Goal: Task Accomplishment & Management: Complete application form

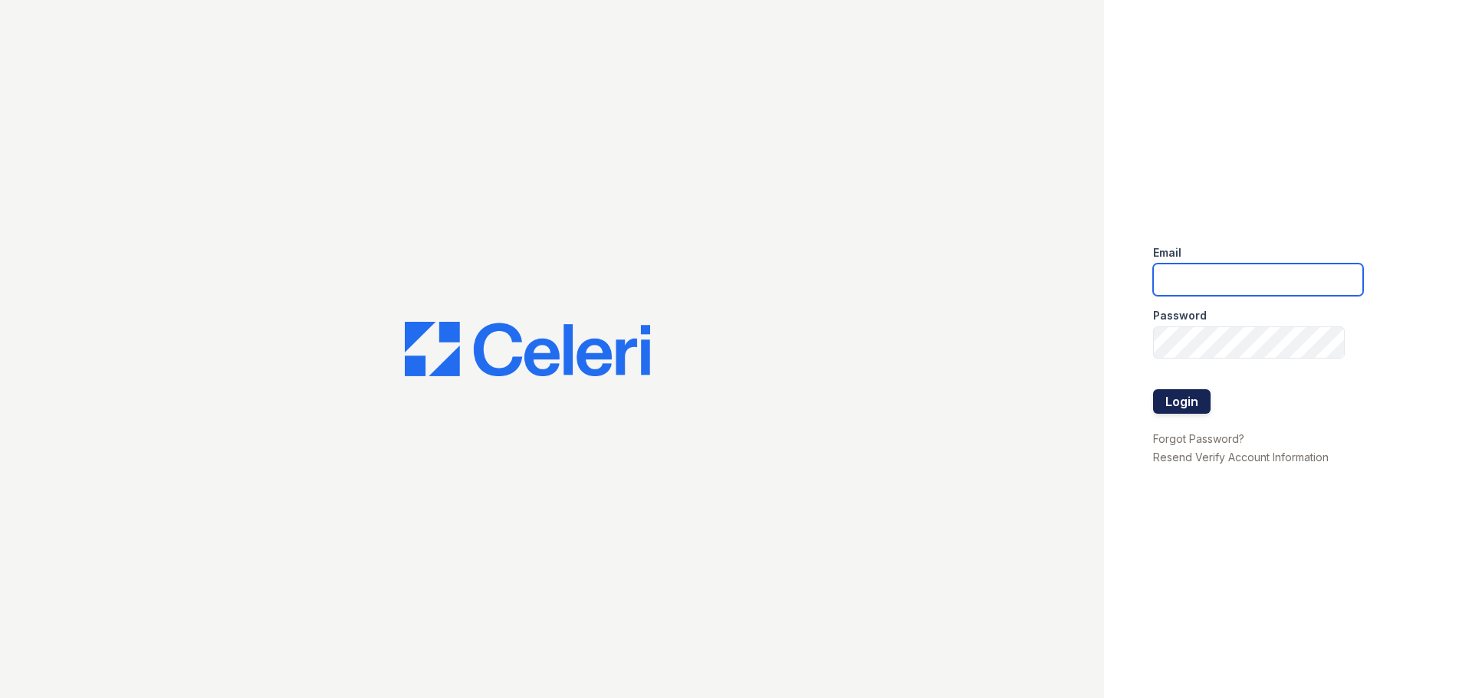
type input "[EMAIL_ADDRESS][DOMAIN_NAME]"
click at [1184, 402] on button "Login" at bounding box center [1181, 401] width 57 height 25
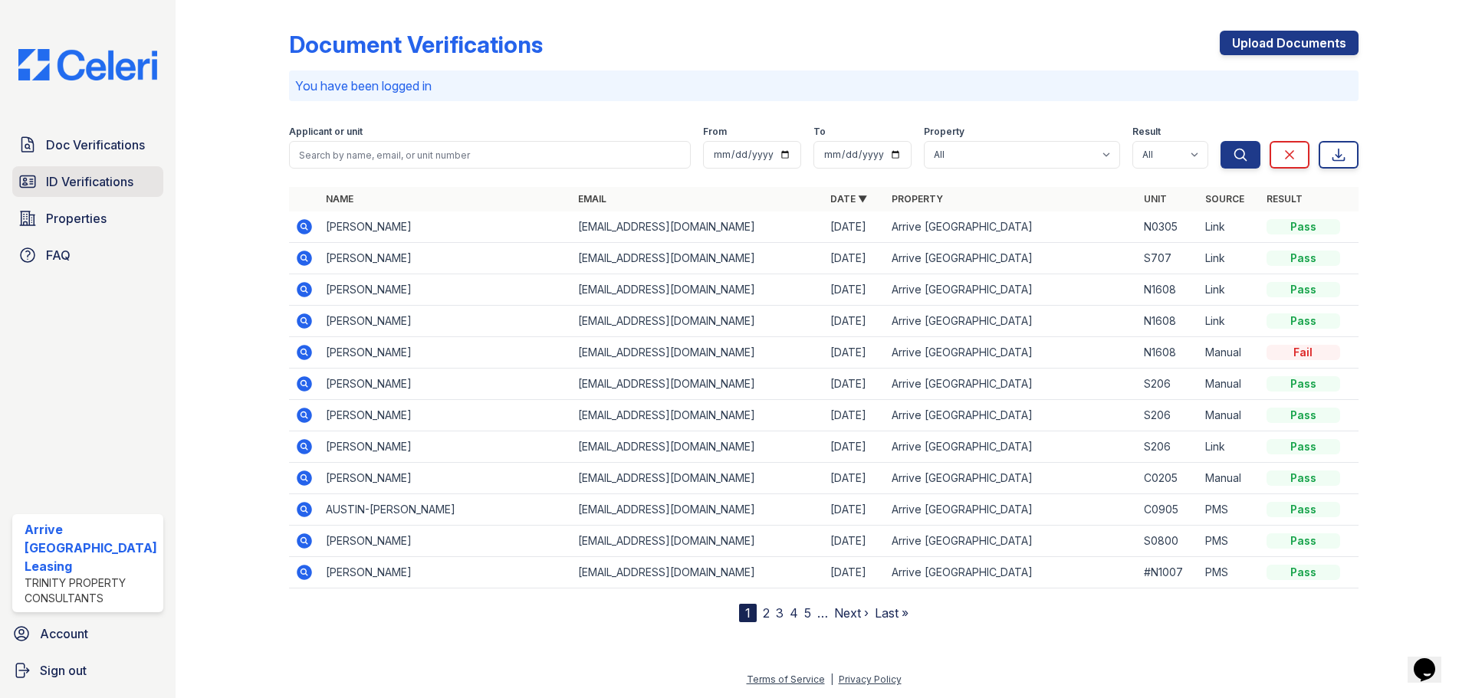
click at [77, 186] on span "ID Verifications" at bounding box center [89, 181] width 87 height 18
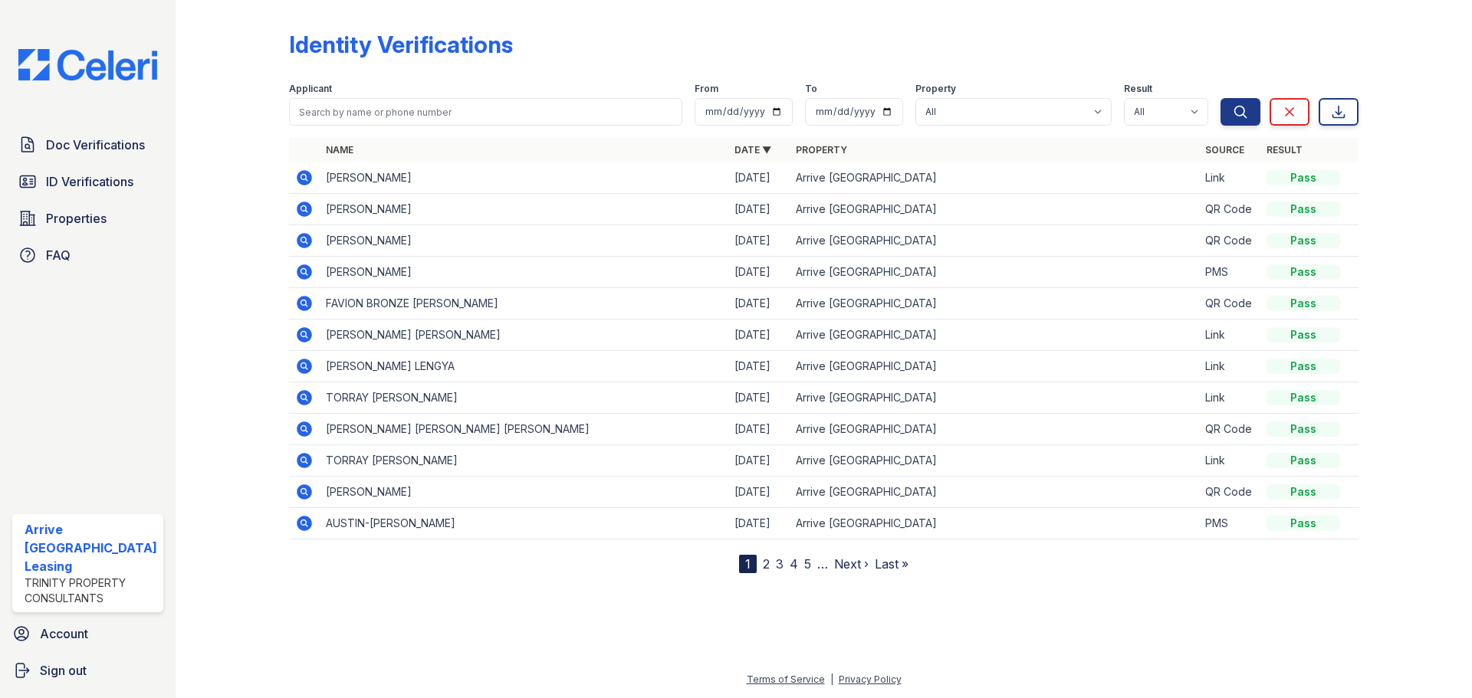
click at [306, 179] on icon at bounding box center [304, 177] width 15 height 15
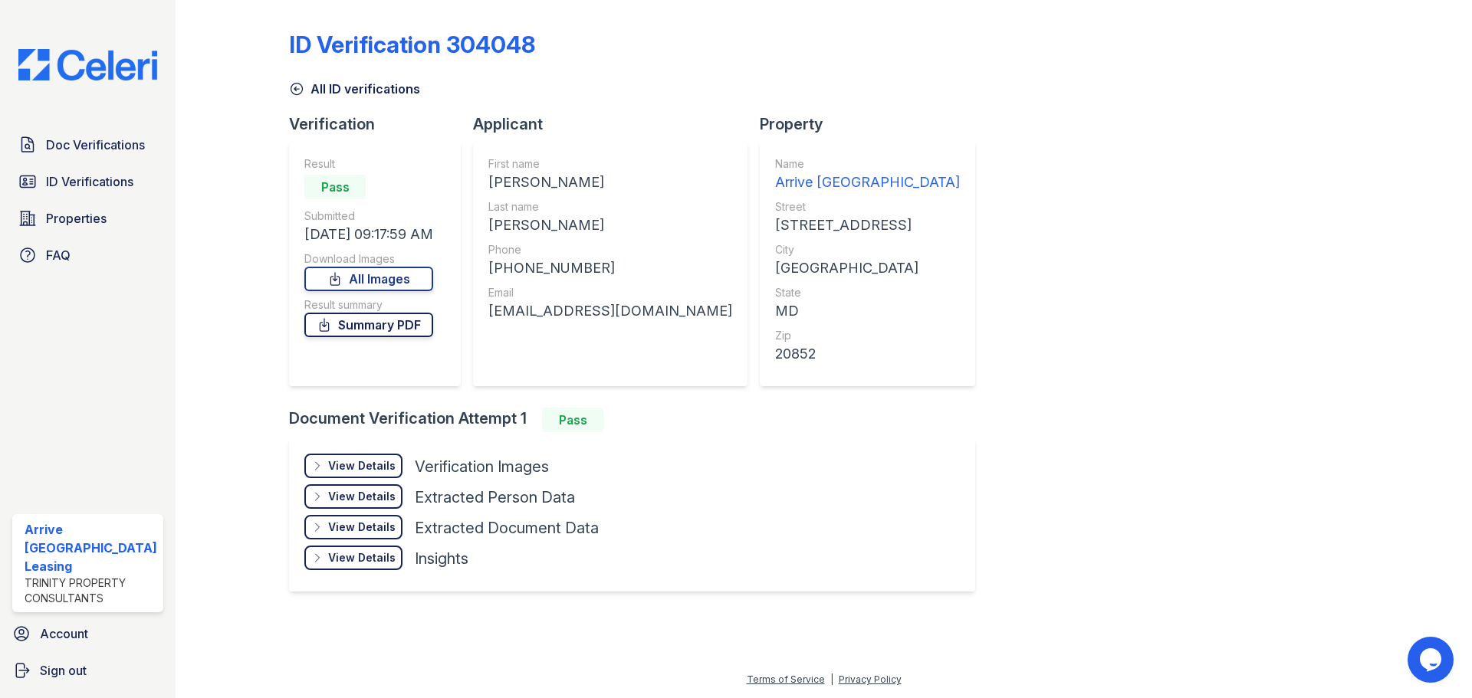
click at [372, 329] on link "Summary PDF" at bounding box center [368, 325] width 129 height 25
click at [380, 281] on link "All Images" at bounding box center [368, 279] width 129 height 25
click at [103, 179] on span "ID Verifications" at bounding box center [89, 181] width 87 height 18
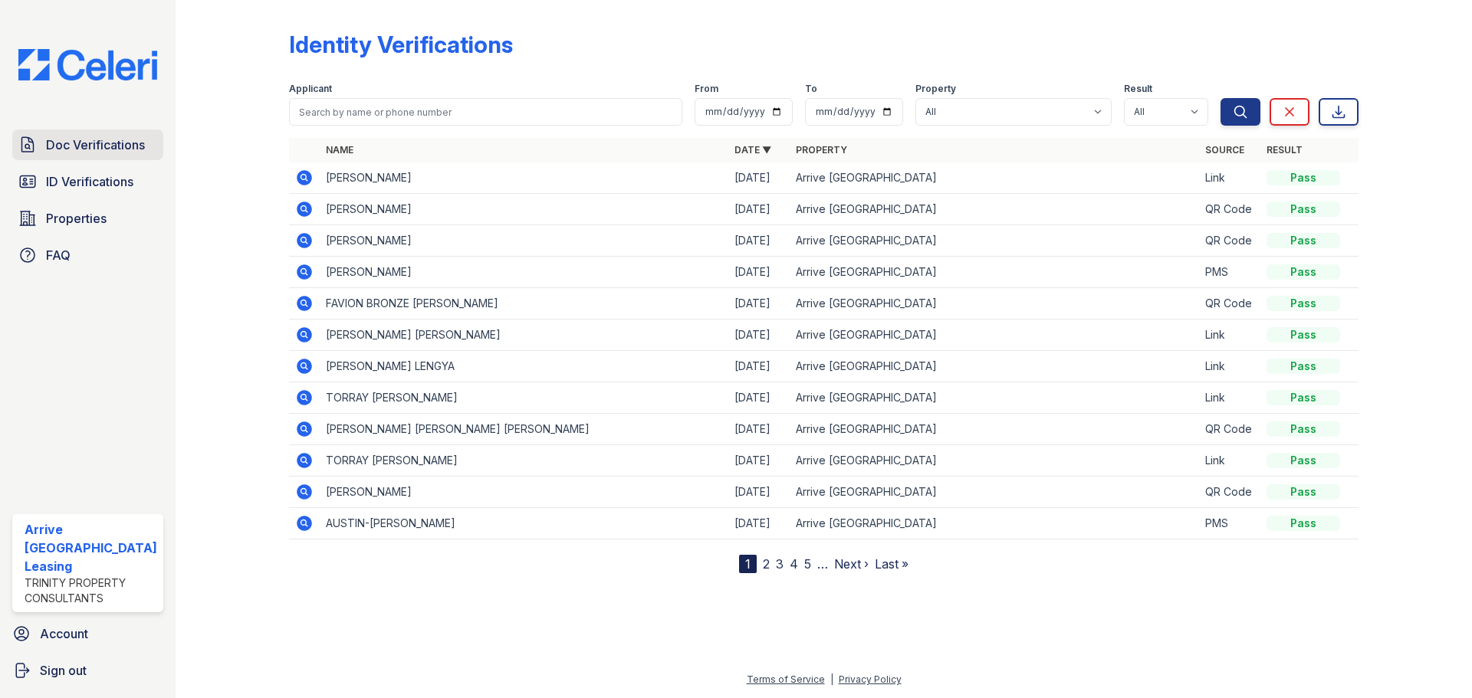
click at [97, 146] on span "Doc Verifications" at bounding box center [95, 145] width 99 height 18
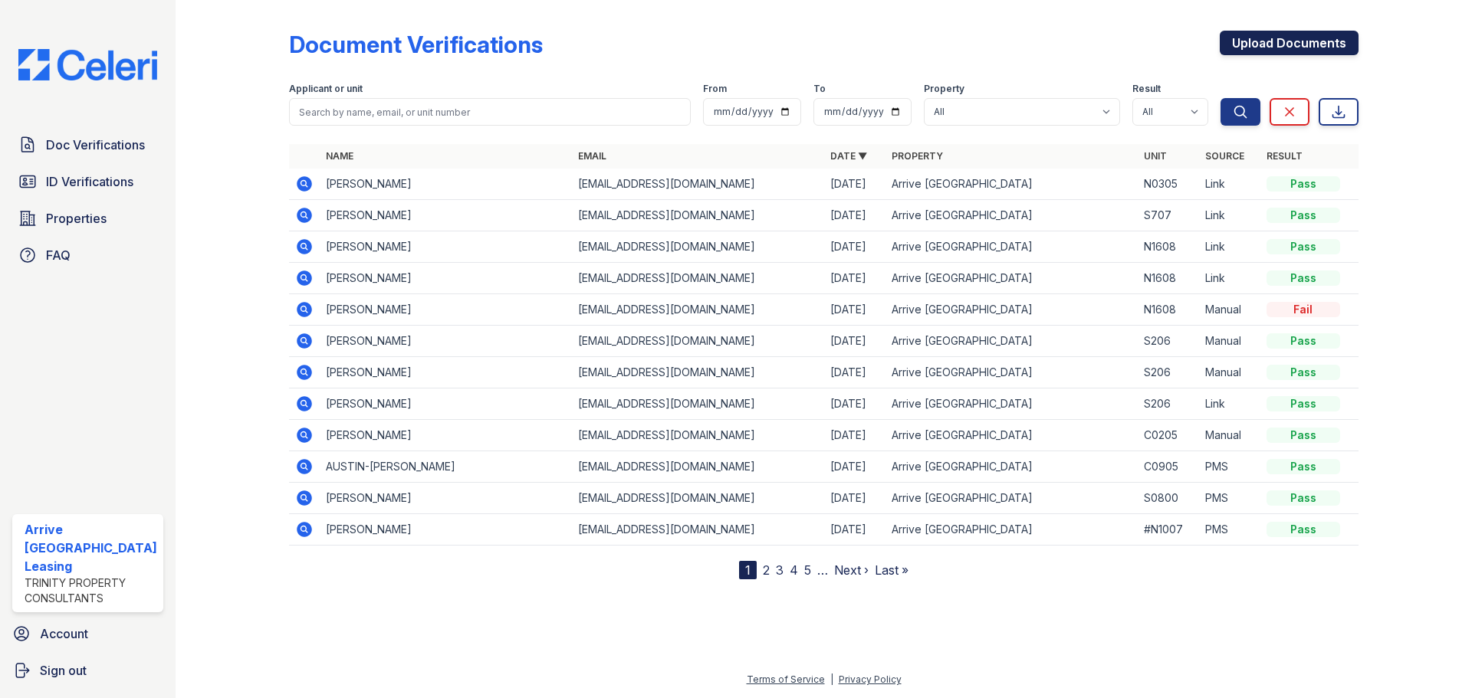
click at [1265, 44] on link "Upload Documents" at bounding box center [1289, 43] width 139 height 25
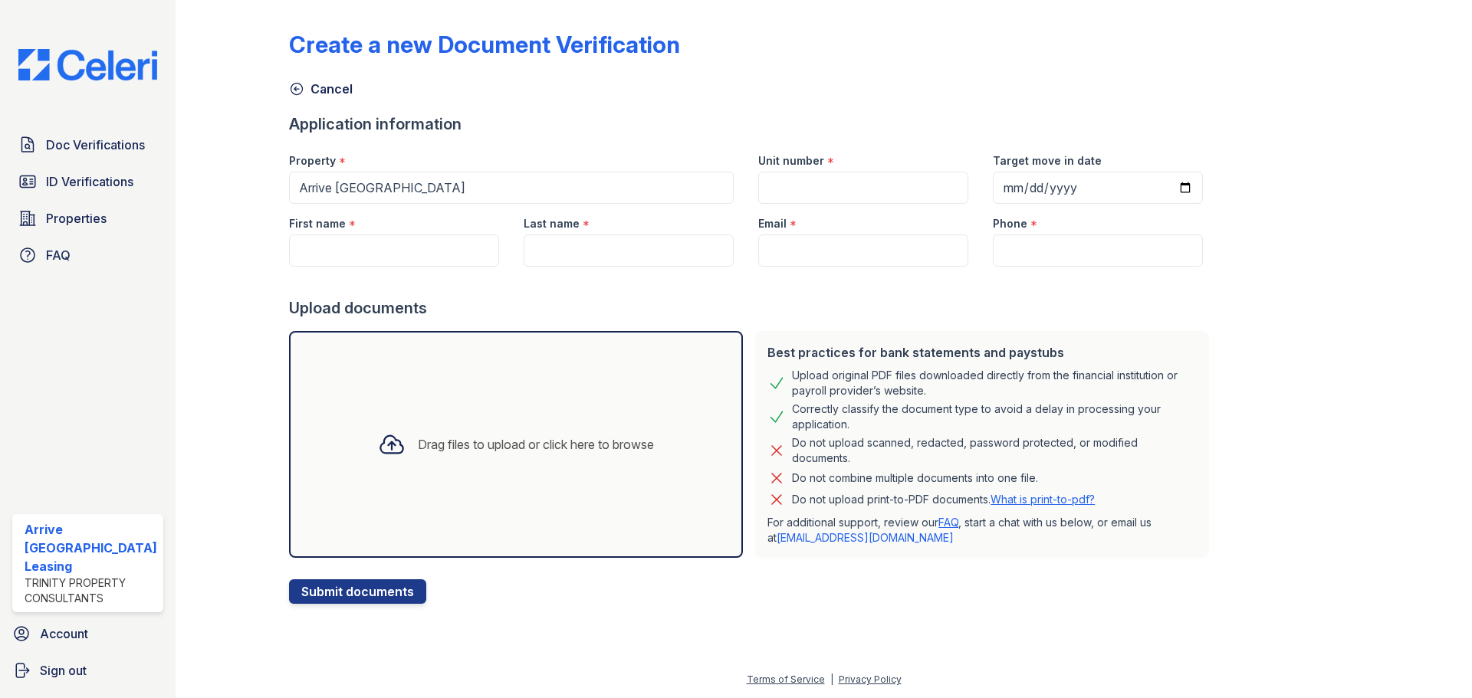
click at [455, 422] on div "Drag files to upload or click here to browse" at bounding box center [516, 445] width 301 height 52
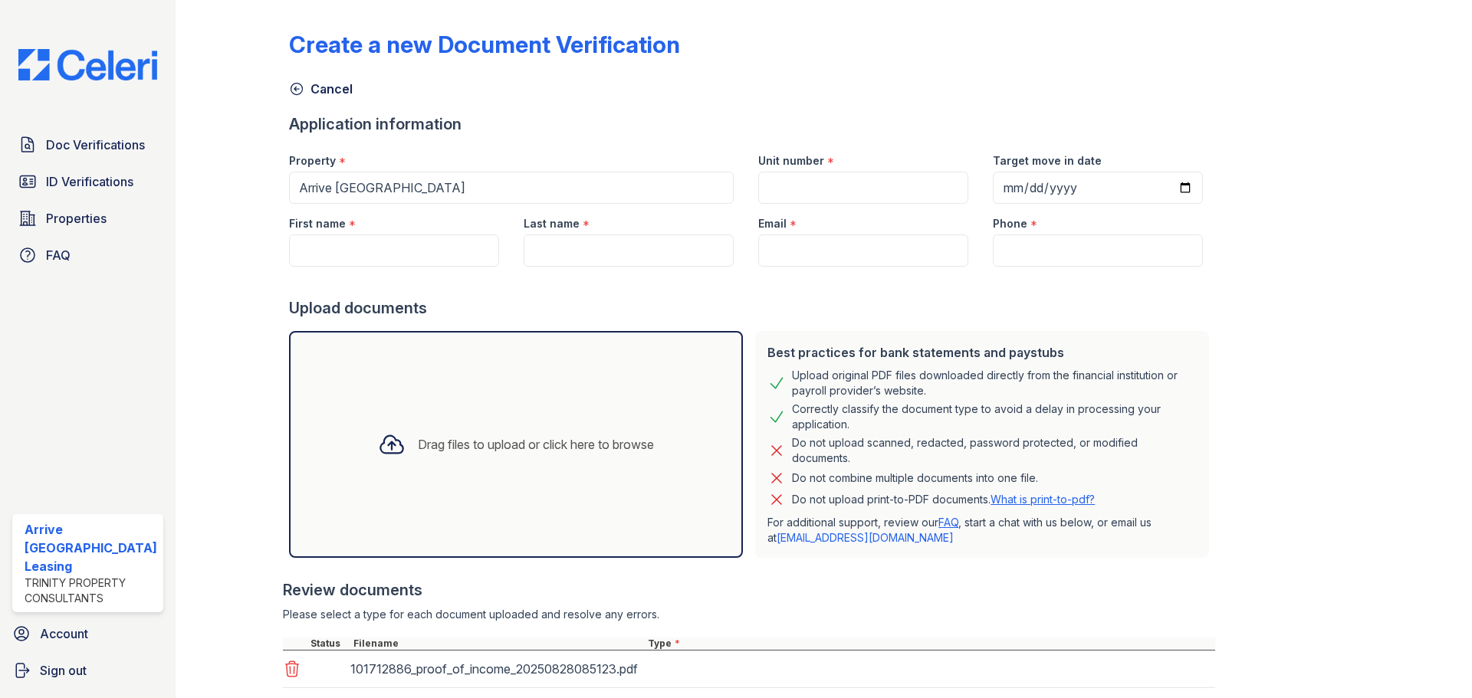
click at [484, 397] on div "Drag files to upload or click here to browse" at bounding box center [516, 444] width 454 height 227
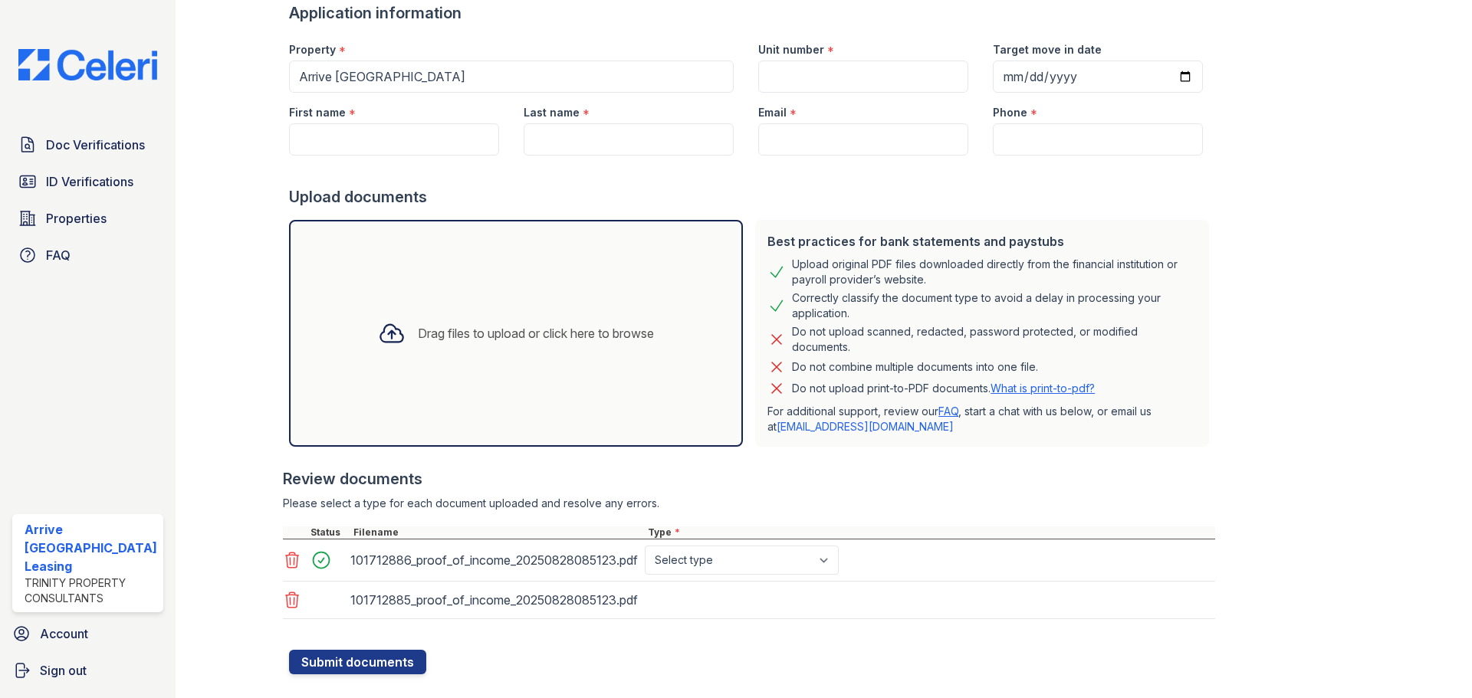
scroll to position [140, 0]
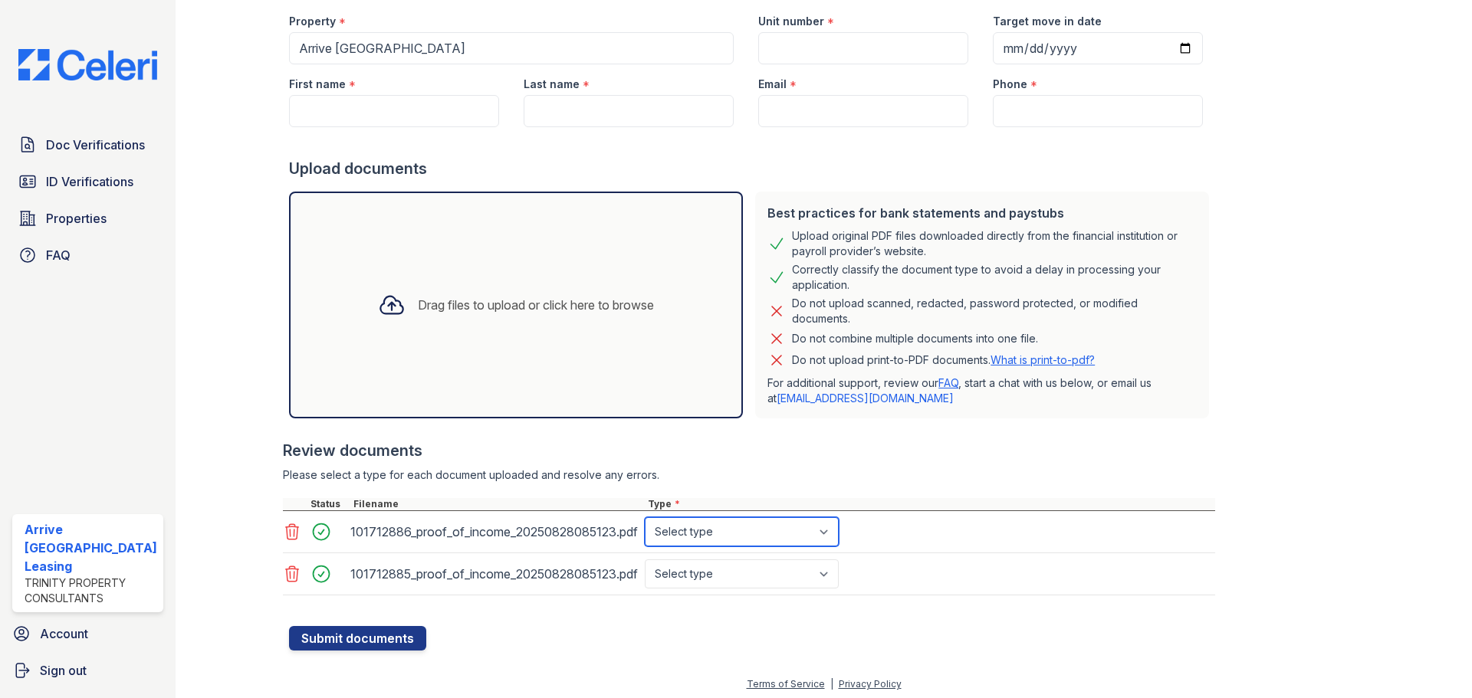
click at [725, 524] on select "Select type Paystub Bank Statement Offer Letter Tax Documents Benefit Award Let…" at bounding box center [742, 531] width 194 height 29
select select "paystub"
click at [645, 517] on select "Select type Paystub Bank Statement Offer Letter Tax Documents Benefit Award Let…" at bounding box center [742, 531] width 194 height 29
click at [701, 583] on select "Select type Paystub Bank Statement Offer Letter Tax Documents Benefit Award Let…" at bounding box center [742, 574] width 194 height 29
select select "paystub"
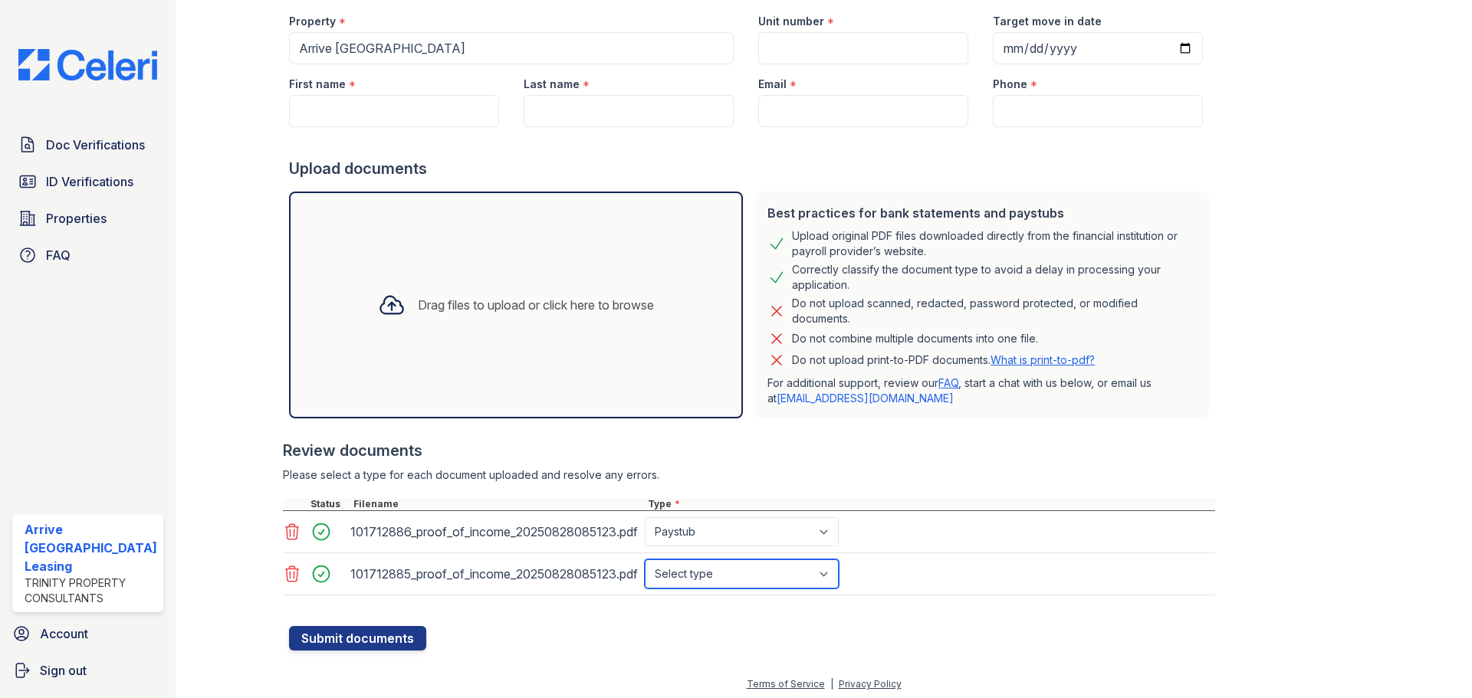
click at [645, 560] on select "Select type Paystub Bank Statement Offer Letter Tax Documents Benefit Award Let…" at bounding box center [742, 574] width 194 height 29
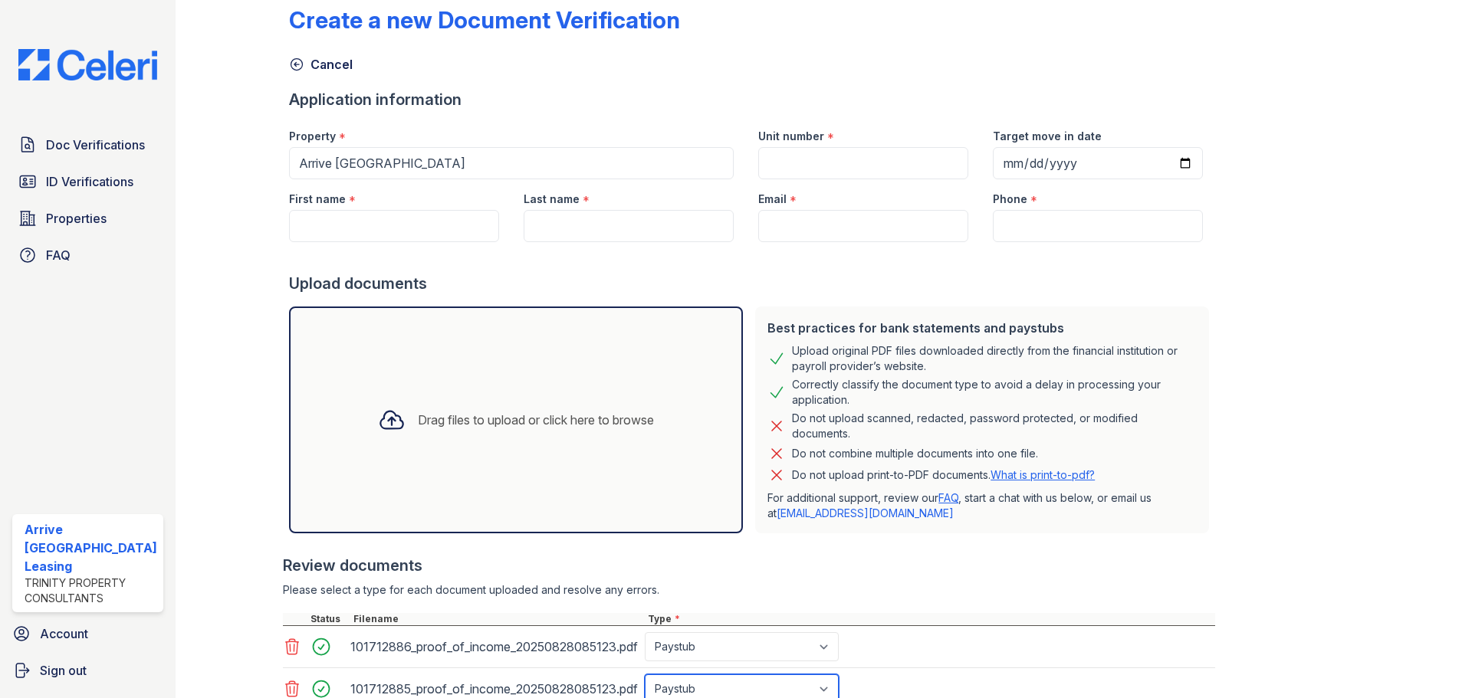
scroll to position [0, 0]
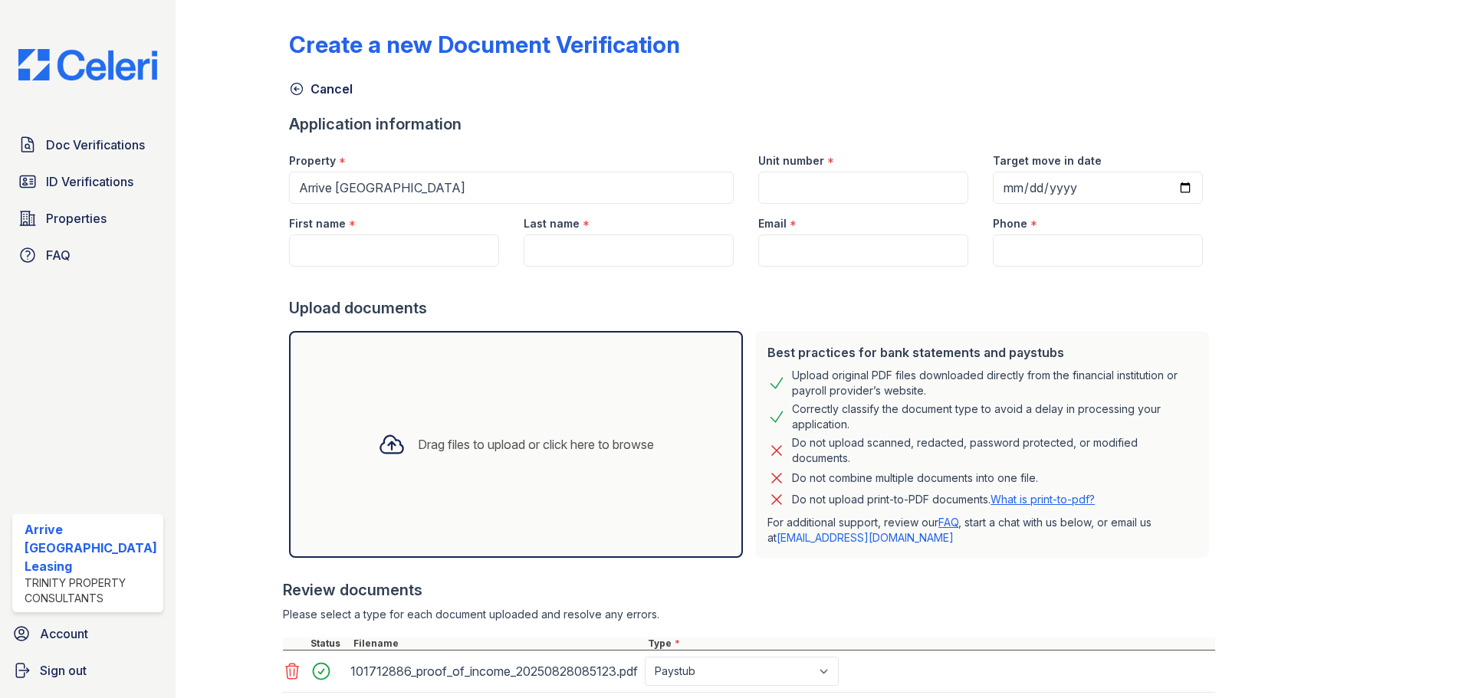
click at [352, 232] on div "First name *" at bounding box center [394, 219] width 210 height 31
click at [340, 248] on input "First name" at bounding box center [394, 251] width 210 height 32
type input "Akeil"
type input "[PERSON_NAME]"
click at [793, 248] on input "Email" at bounding box center [863, 251] width 210 height 32
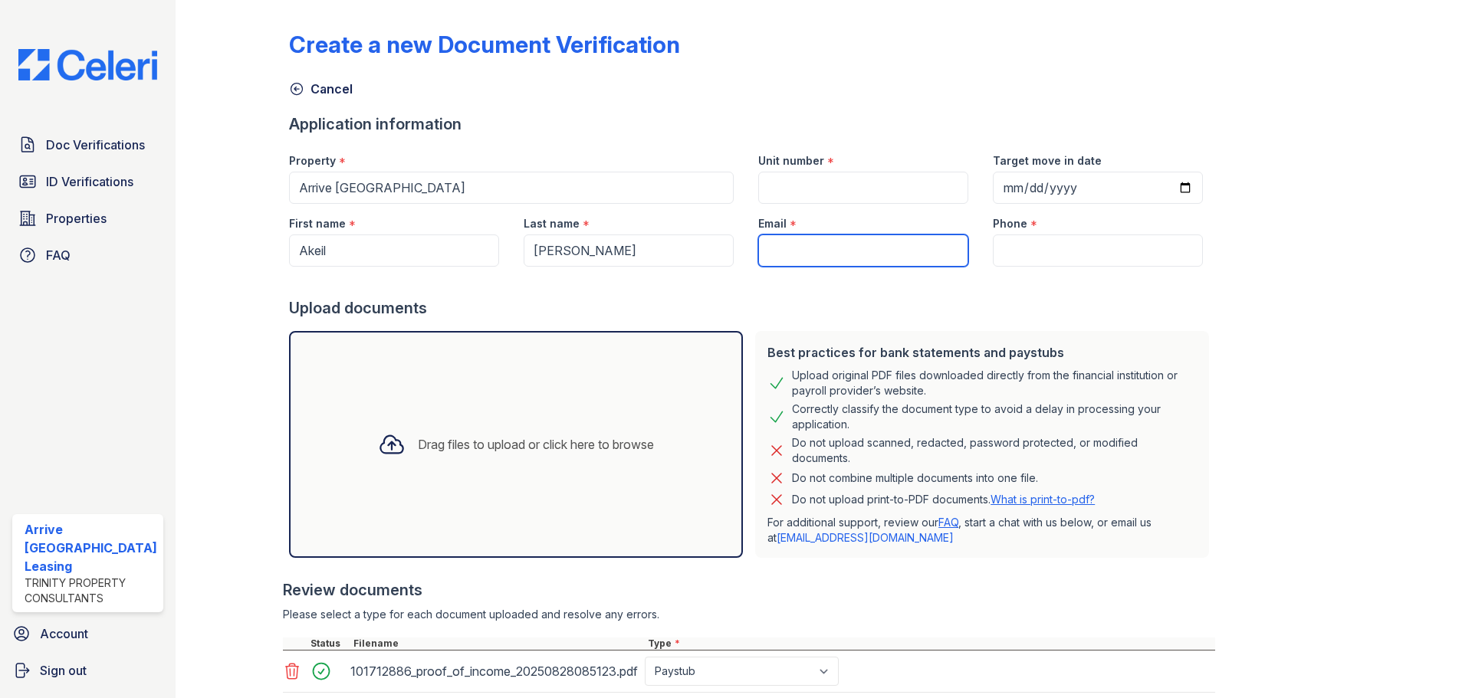
paste input "[EMAIL_ADDRESS][DOMAIN_NAME]"
type input "[EMAIL_ADDRESS][DOMAIN_NAME]"
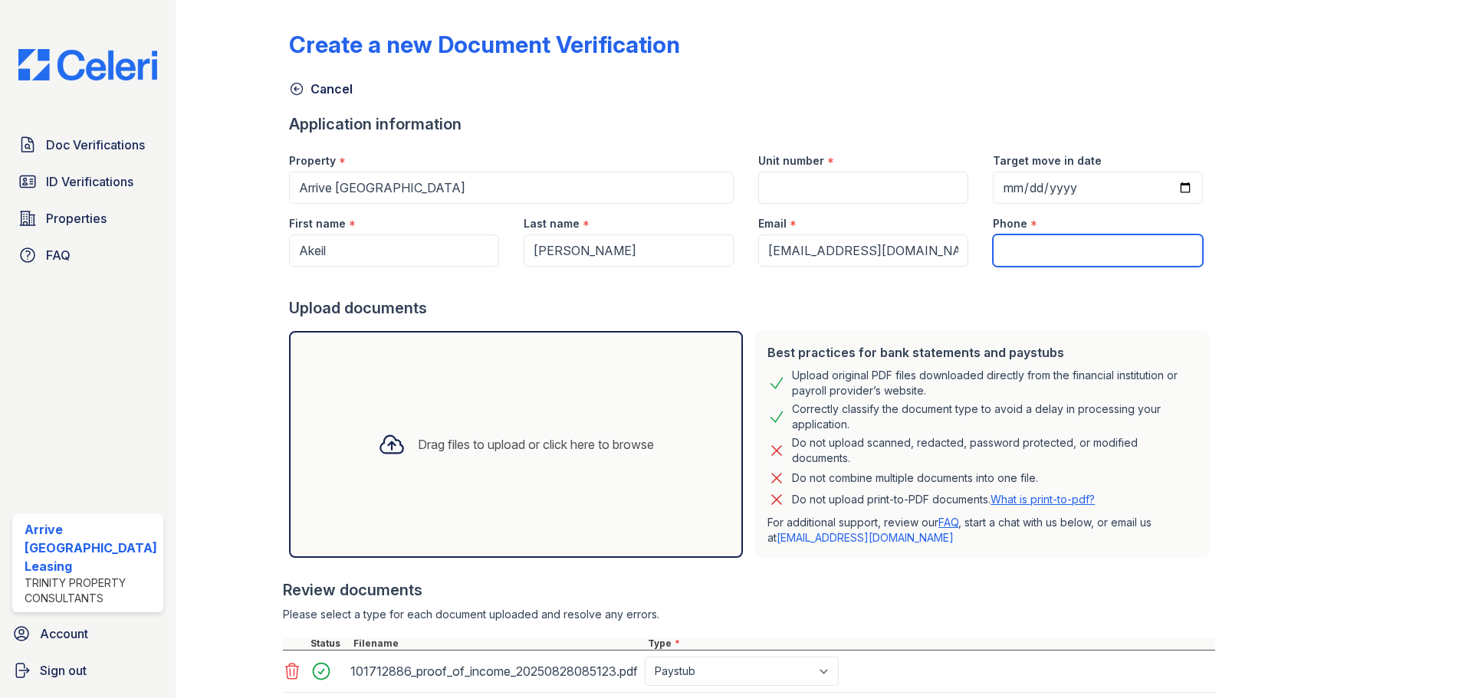
click at [1009, 253] on input "Phone" at bounding box center [1098, 251] width 210 height 32
paste input "[PHONE_NUMBER]"
type input "[PHONE_NUMBER]"
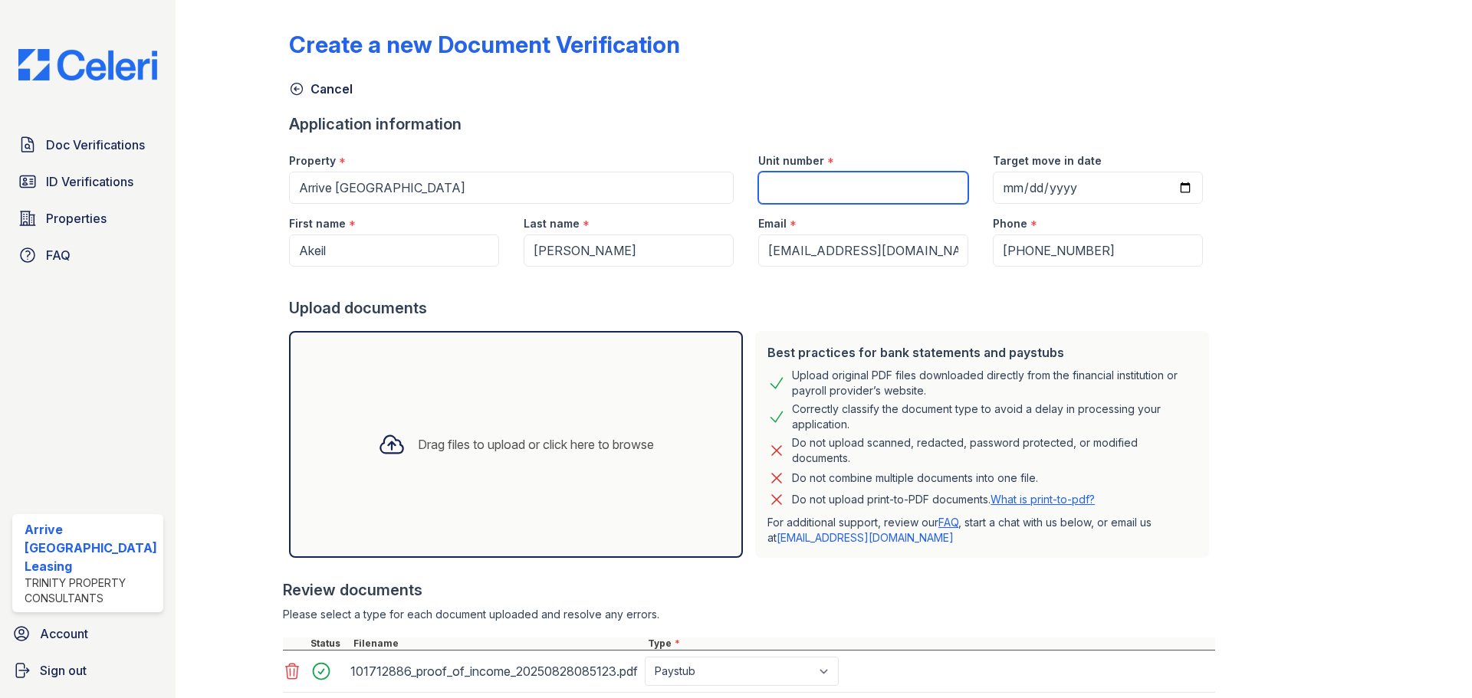
click at [815, 186] on input "Unit number" at bounding box center [863, 188] width 210 height 32
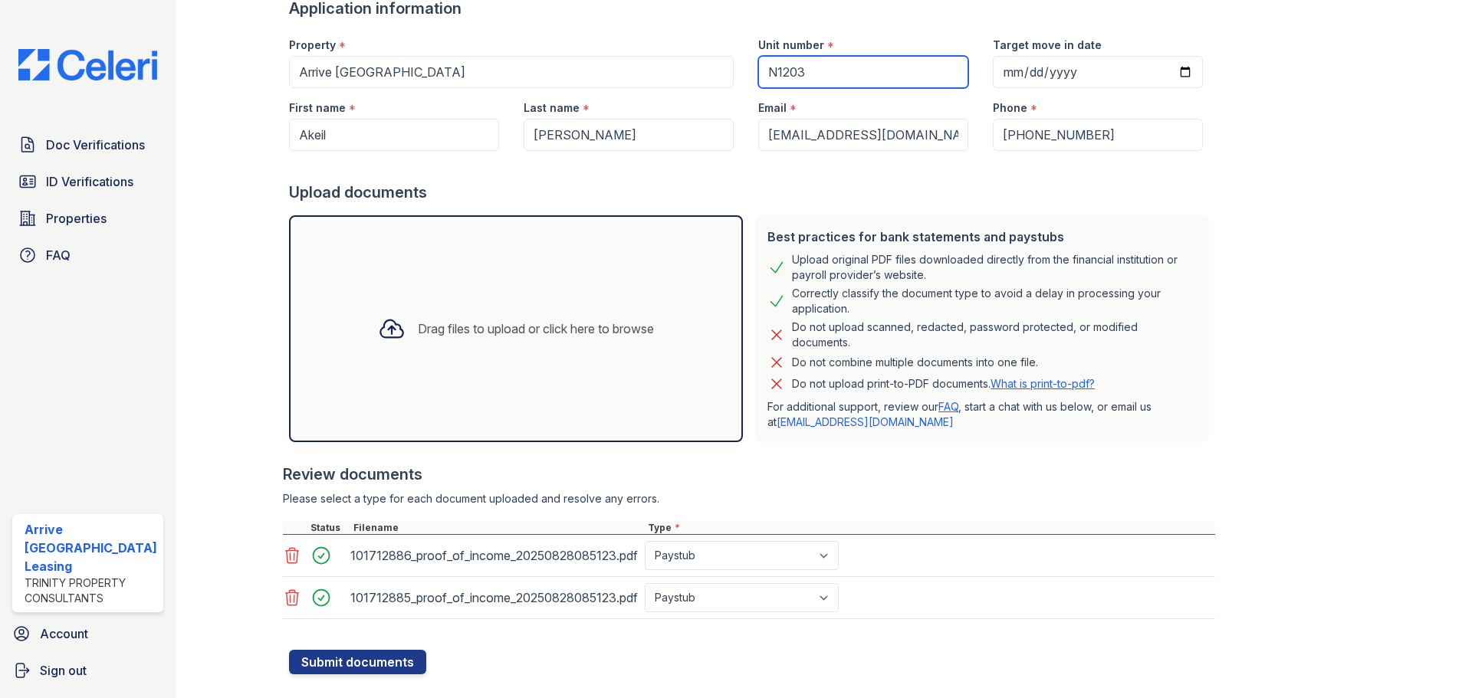
scroll to position [144, 0]
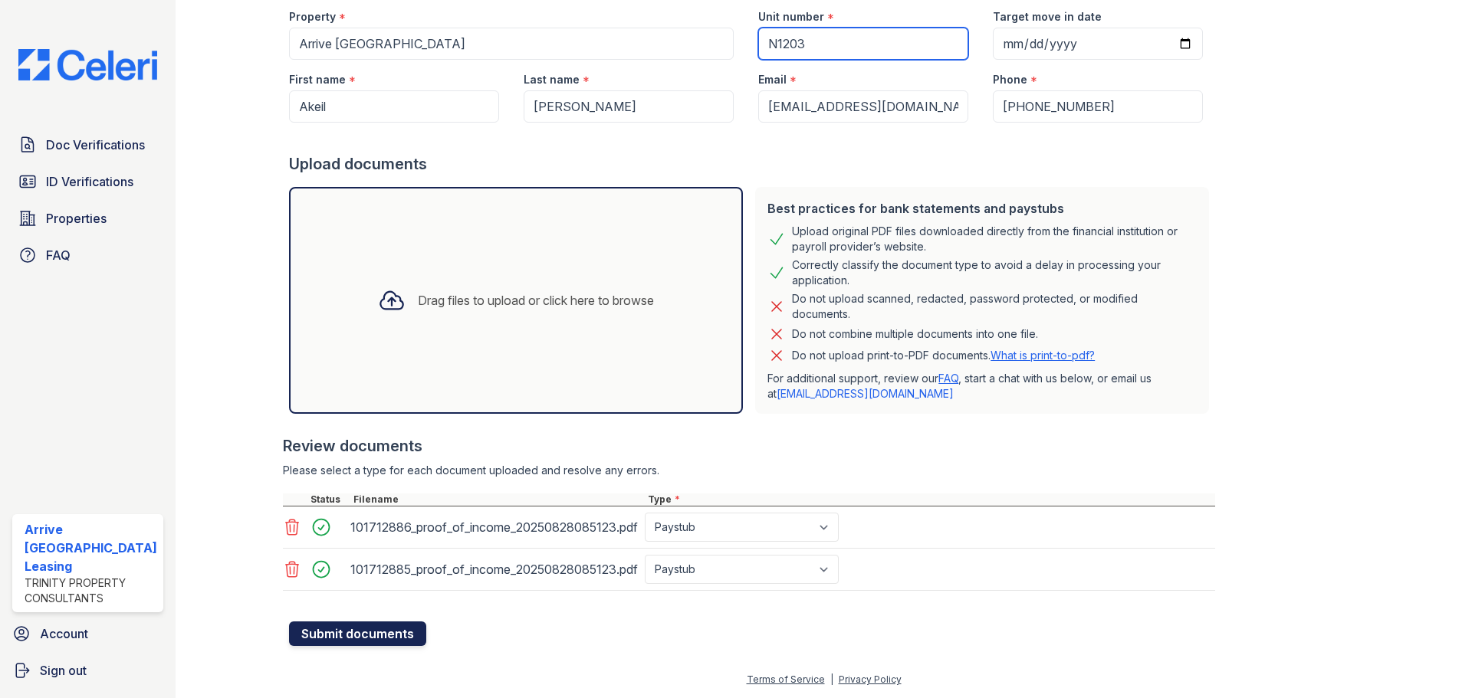
type input "N1203"
click at [385, 639] on button "Submit documents" at bounding box center [357, 634] width 137 height 25
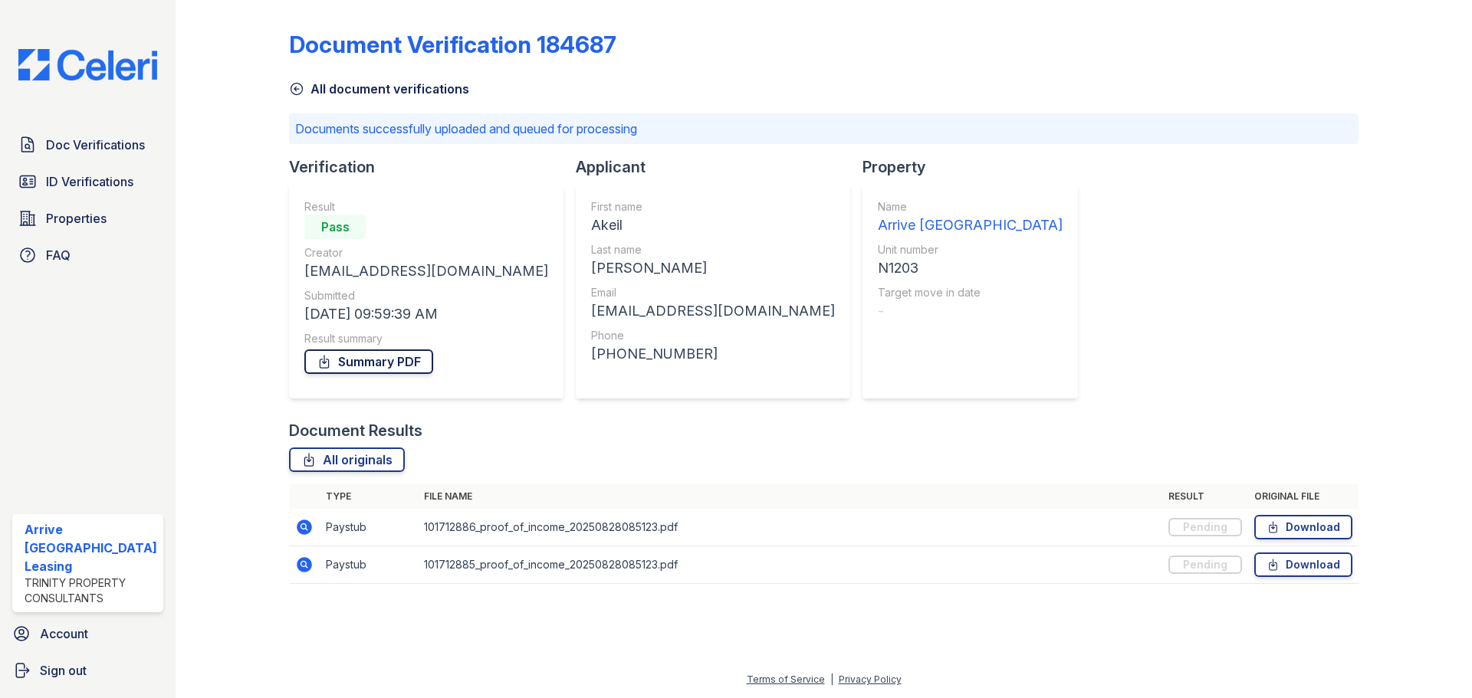
click at [349, 360] on link "Summary PDF" at bounding box center [368, 362] width 129 height 25
click at [87, 173] on span "ID Verifications" at bounding box center [89, 181] width 87 height 18
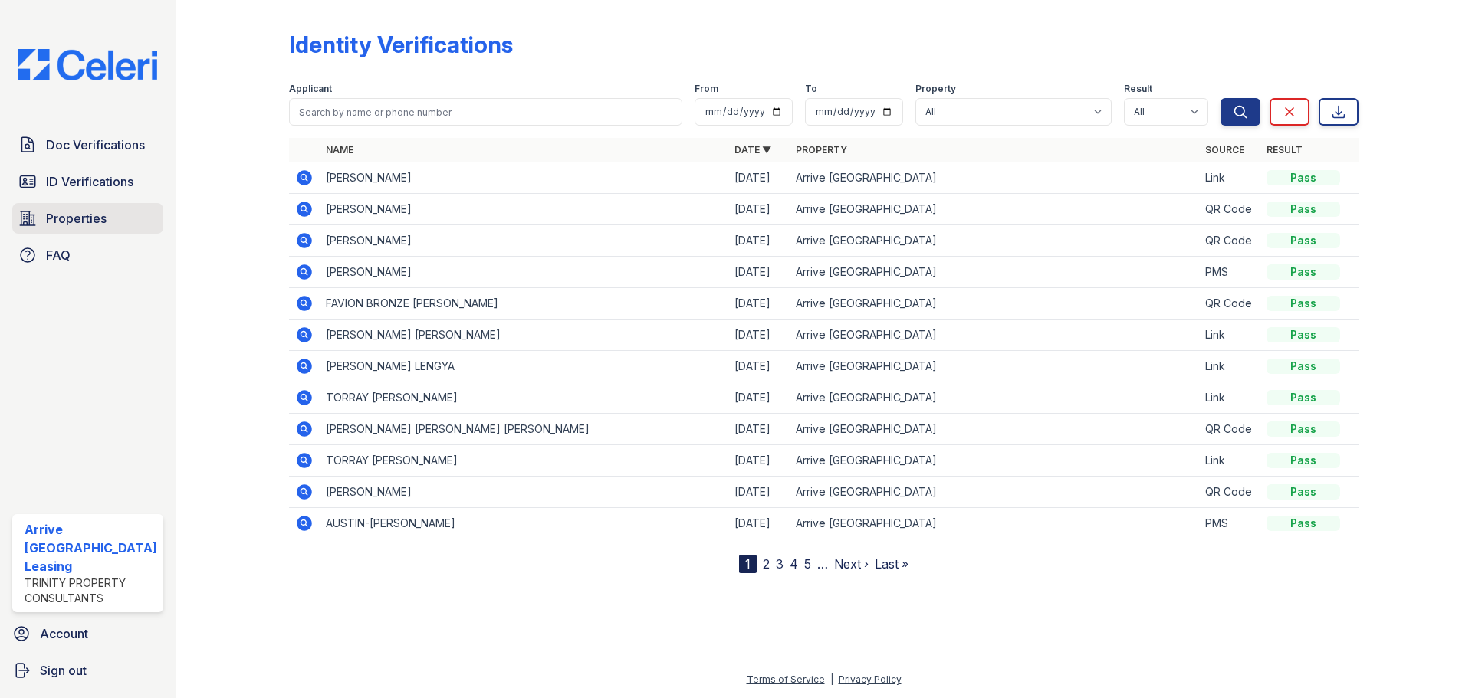
click at [53, 222] on span "Properties" at bounding box center [76, 218] width 61 height 18
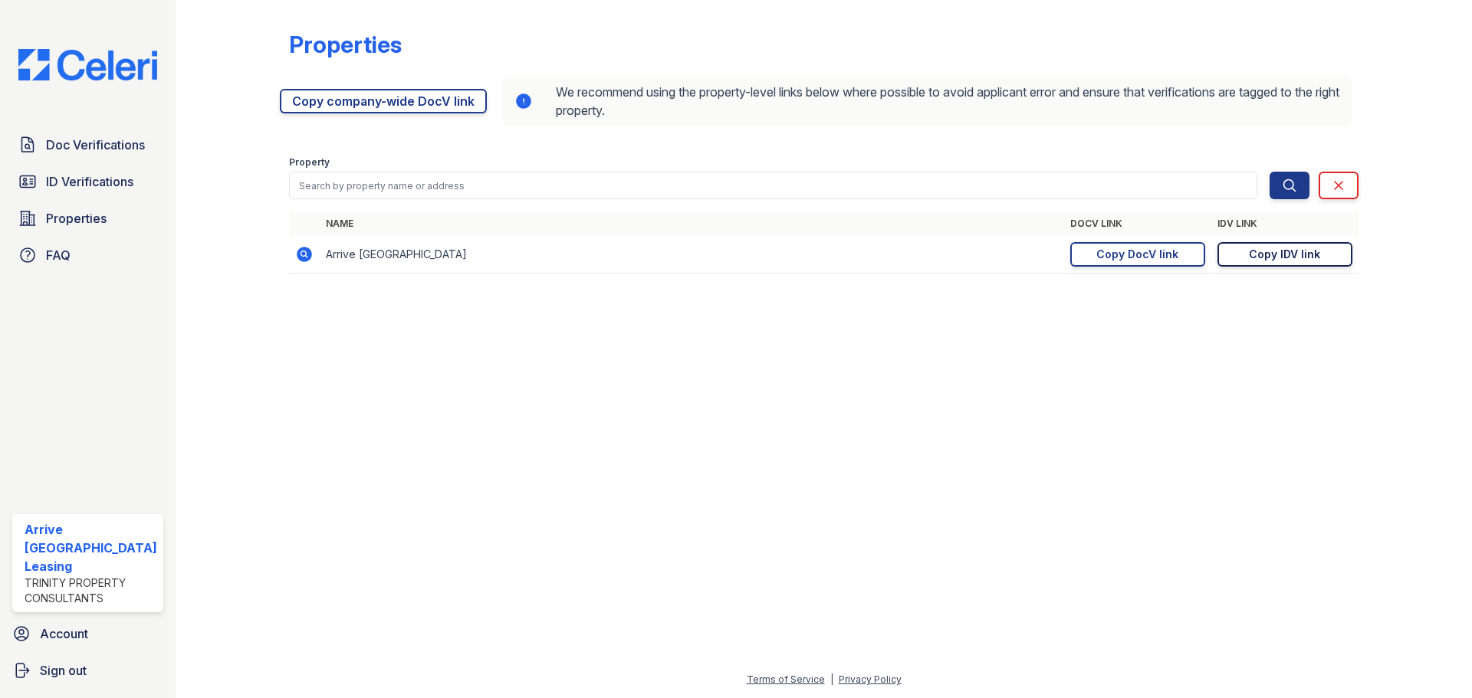
click at [1286, 258] on div "Copy IDV link" at bounding box center [1284, 254] width 71 height 15
